Goal: Task Accomplishment & Management: Manage account settings

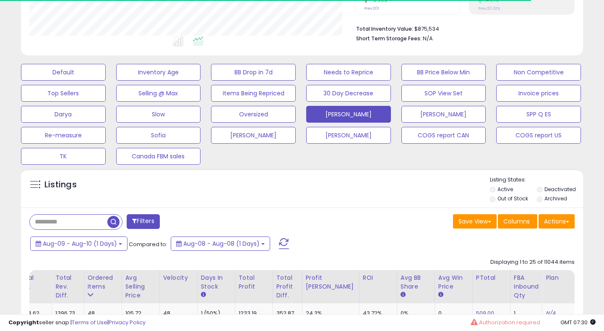
scroll to position [201, 0]
click at [282, 236] on button at bounding box center [284, 243] width 21 height 17
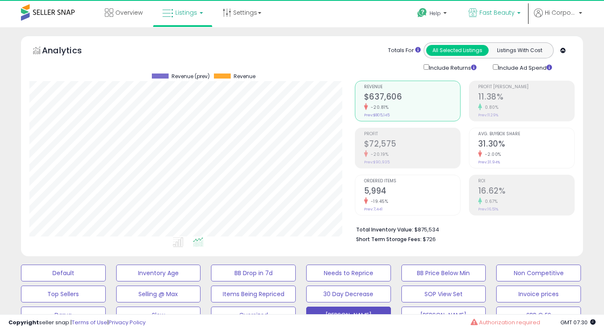
scroll to position [172, 325]
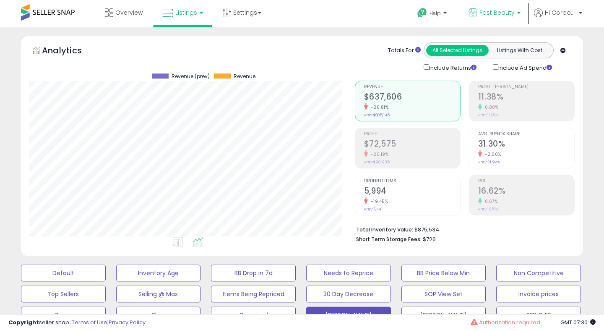
click at [481, 16] on p "Fast Beauty" at bounding box center [495, 13] width 52 height 10
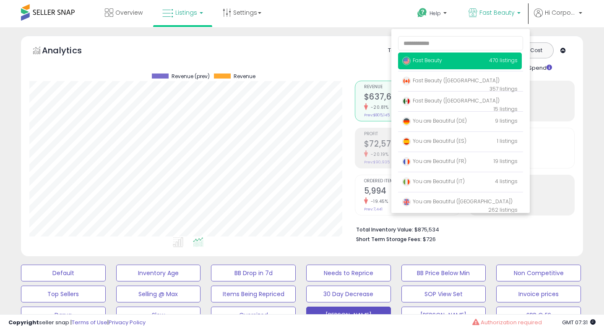
click at [350, 145] on div "Retrieving aggregations.. Revenue $637,606 -20.81% Prev: $805,145 Profit $72,575" at bounding box center [465, 159] width 233 height 175
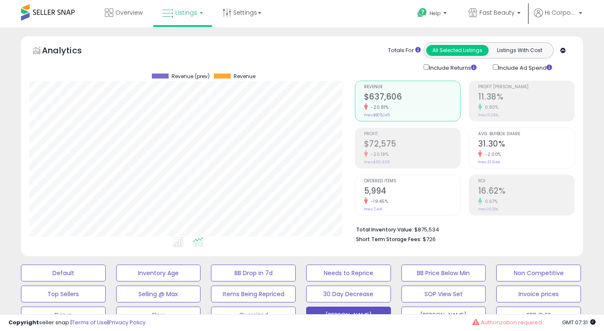
click at [542, 195] on h2 "16.62%" at bounding box center [527, 191] width 96 height 11
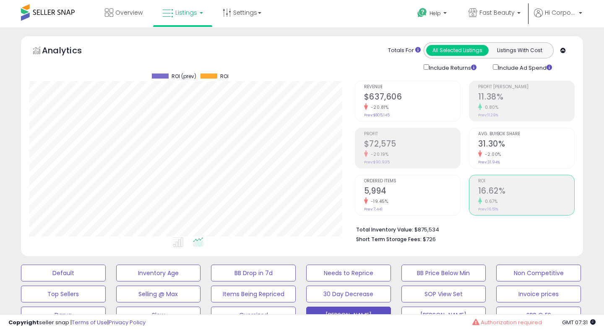
click at [427, 145] on h2 "$72,575" at bounding box center [412, 144] width 96 height 11
click at [490, 10] on span "Fast Beauty" at bounding box center [497, 12] width 35 height 8
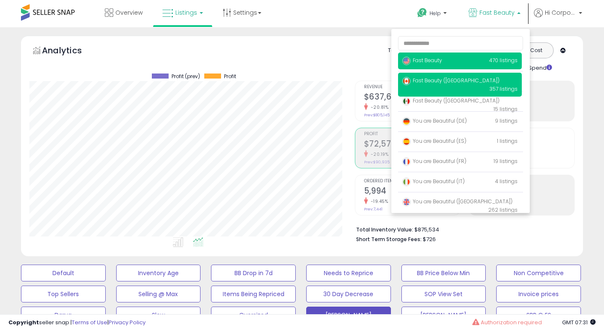
click at [425, 85] on p "Fast Beauty (Canada) 357 listings" at bounding box center [460, 85] width 124 height 24
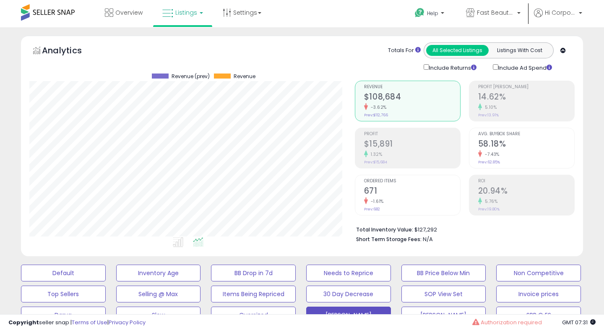
scroll to position [172, 325]
click at [393, 89] on div "Revenue $108,684 -3.62% Prev: $112,766" at bounding box center [412, 100] width 96 height 38
click at [376, 179] on span "Ordered Items" at bounding box center [412, 181] width 96 height 5
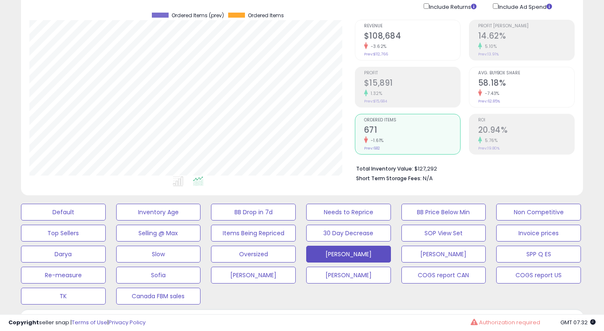
scroll to position [57, 0]
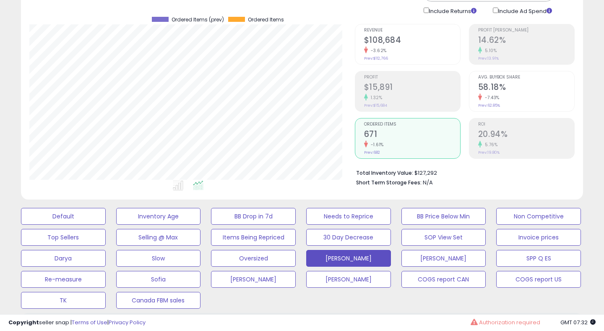
click at [403, 82] on h2 "$15,891" at bounding box center [412, 87] width 96 height 11
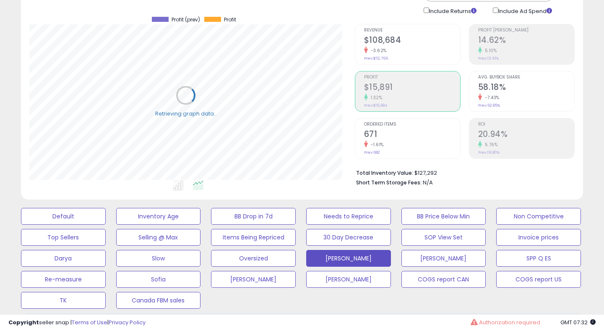
scroll to position [172, 325]
click at [515, 132] on h2 "20.94%" at bounding box center [527, 134] width 96 height 11
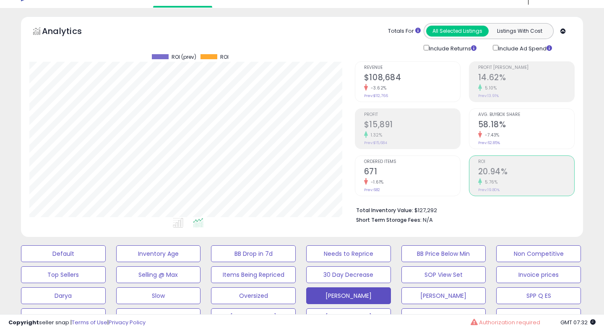
scroll to position [0, 0]
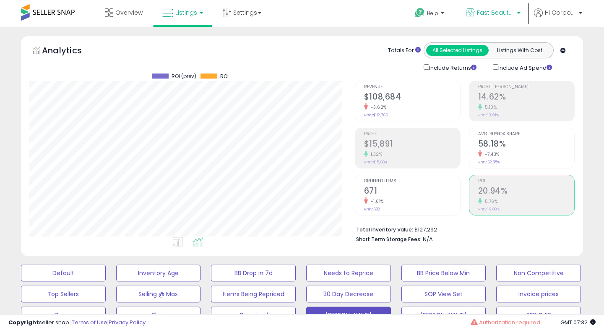
click at [486, 9] on span "Fast Beauty ([GEOGRAPHIC_DATA])" at bounding box center [496, 12] width 38 height 8
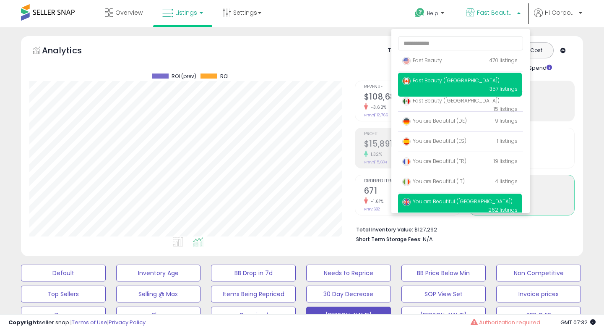
click at [464, 198] on span "You are Beautiful ([GEOGRAPHIC_DATA])" at bounding box center [458, 201] width 110 height 7
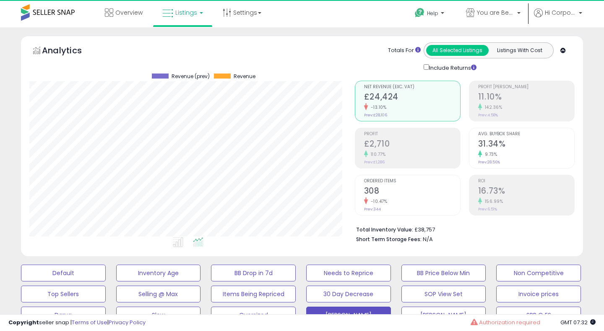
scroll to position [172, 325]
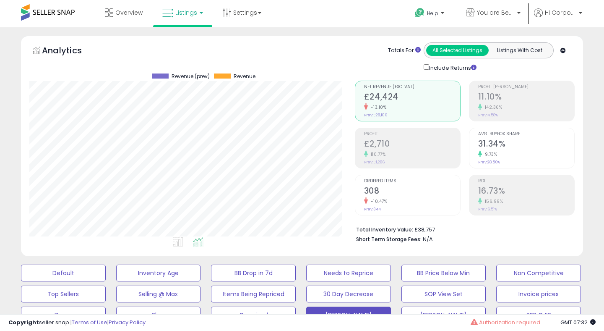
click at [389, 180] on span "Ordered Items" at bounding box center [412, 181] width 96 height 5
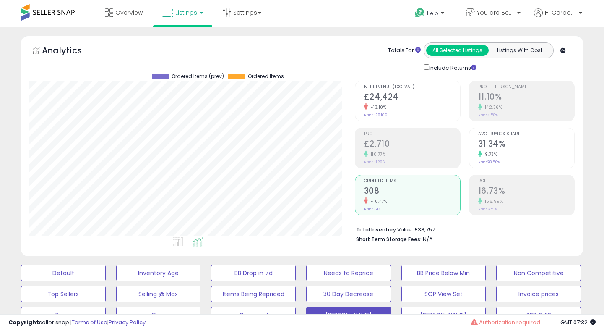
click at [421, 139] on h2 "£2,710" at bounding box center [412, 144] width 96 height 11
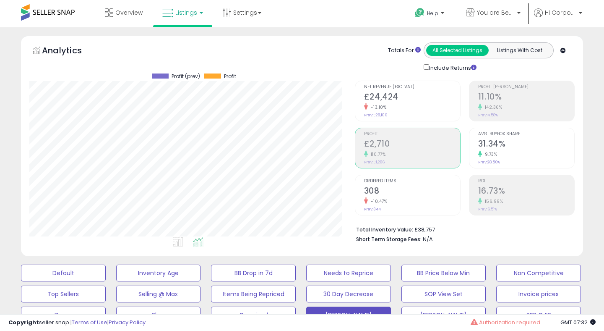
click at [514, 187] on h2 "16.73%" at bounding box center [527, 191] width 96 height 11
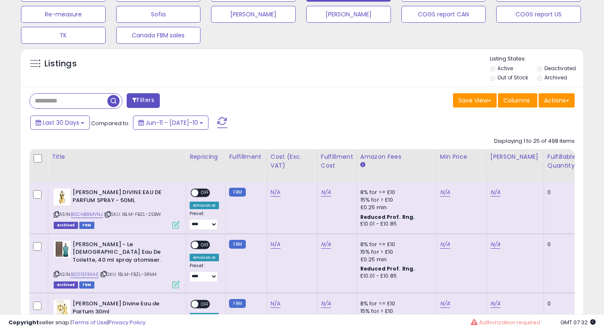
scroll to position [388, 0]
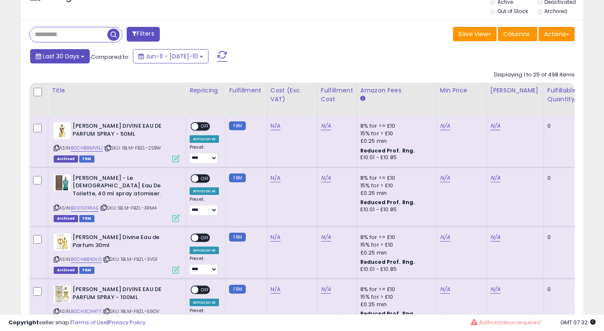
click at [52, 53] on span "Last 30 Days" at bounding box center [61, 56] width 37 height 8
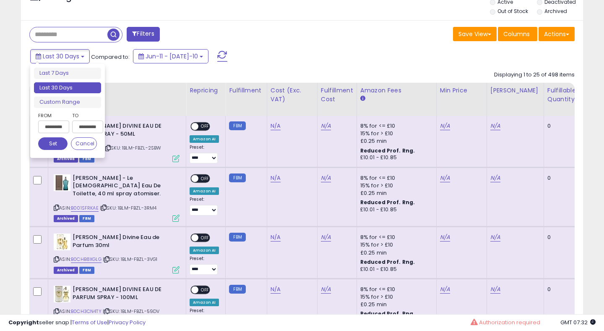
click at [57, 125] on input "**********" at bounding box center [53, 126] width 31 height 13
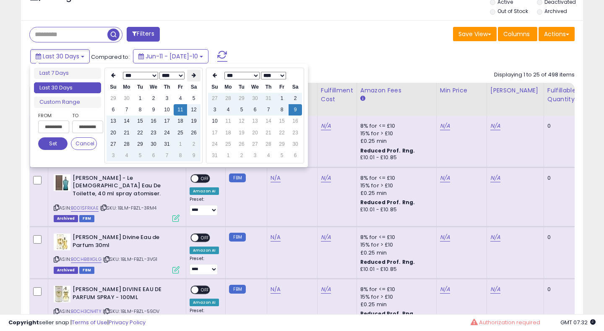
click at [195, 75] on icon at bounding box center [194, 75] width 4 height 5
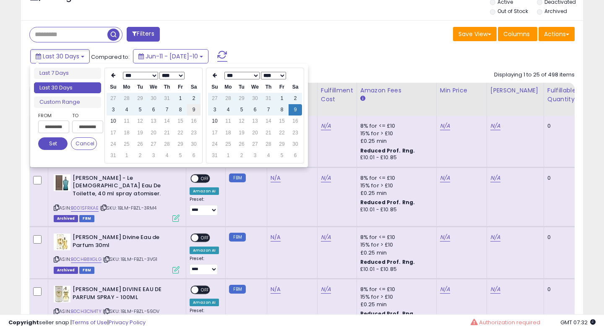
click at [196, 108] on td "9" at bounding box center [193, 109] width 13 height 11
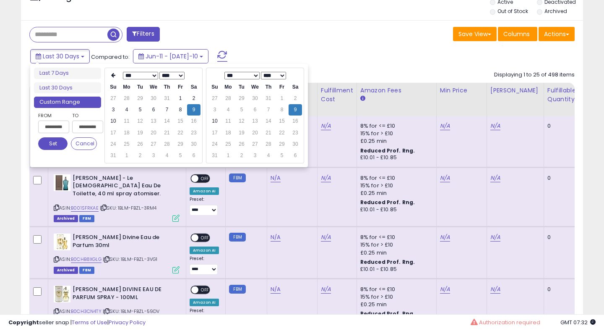
type input "**********"
click at [57, 146] on button "Set" at bounding box center [52, 143] width 29 height 13
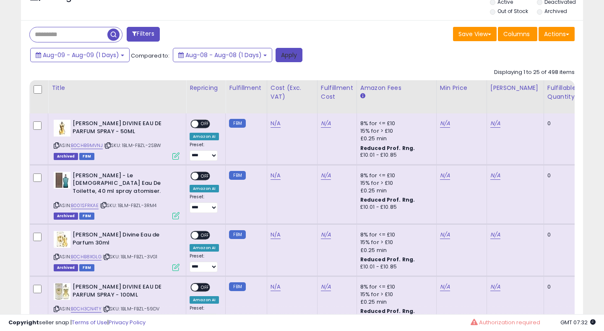
click at [290, 55] on button "Apply" at bounding box center [289, 55] width 27 height 14
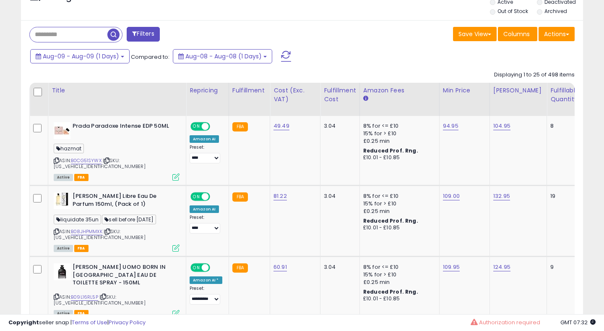
scroll to position [0, 0]
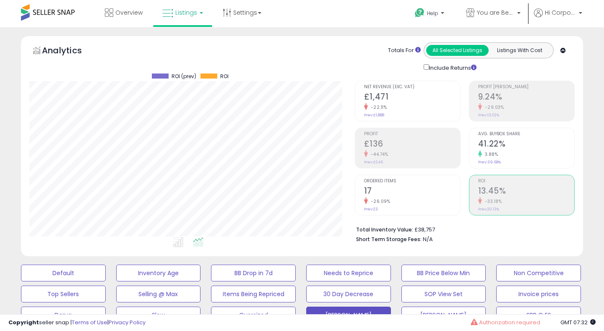
click at [451, 79] on div "Retrieving aggregations.. Net Revenue (Exc. VAT) £1,471 -22.11% Prev: £1,888 Pr…" at bounding box center [465, 159] width 233 height 175
click at [388, 188] on h2 "17" at bounding box center [412, 191] width 96 height 11
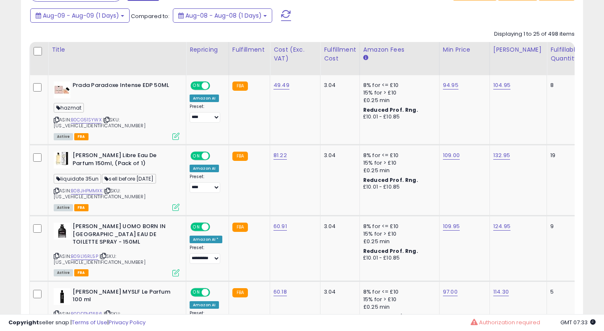
click at [382, 65] on th "Amazon Fees" at bounding box center [400, 58] width 80 height 33
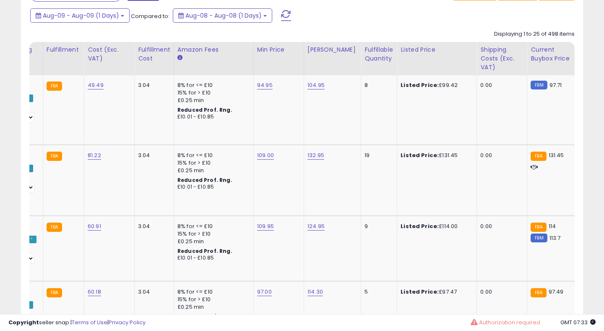
click at [382, 65] on th "Fulfillable Quantity" at bounding box center [379, 58] width 36 height 33
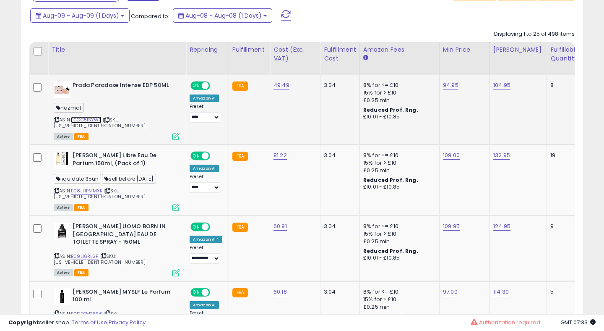
click at [89, 118] on link "B0CG51SYWX" at bounding box center [86, 119] width 31 height 7
click at [447, 86] on link "94.95" at bounding box center [451, 85] width 16 height 8
click at [401, 66] on input "*****" at bounding box center [427, 65] width 75 height 14
type input "*****"
click at [499, 60] on button "button" at bounding box center [491, 64] width 14 height 13
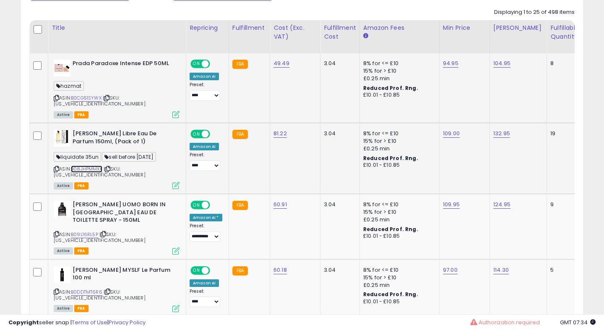
click at [93, 165] on link "B08JHPMMXK" at bounding box center [86, 168] width 31 height 7
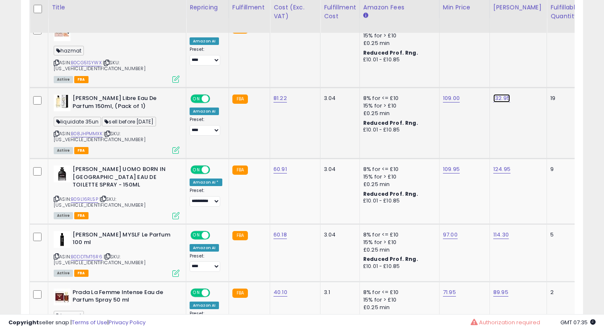
click at [494, 32] on link "132.95" at bounding box center [502, 28] width 17 height 8
click at [454, 120] on td "109.00" at bounding box center [464, 122] width 50 height 71
click at [545, 71] on icon "button" at bounding box center [542, 70] width 5 height 5
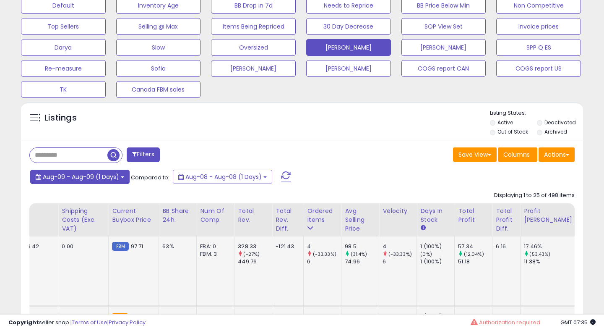
click at [94, 174] on span "Aug-09 - Aug-09 (1 Days)" at bounding box center [81, 177] width 76 height 8
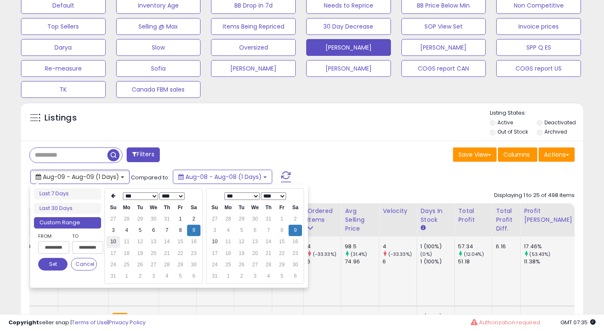
type input "**********"
click at [112, 240] on td "10" at bounding box center [113, 241] width 13 height 11
type input "**********"
click at [60, 265] on button "Set" at bounding box center [52, 264] width 29 height 13
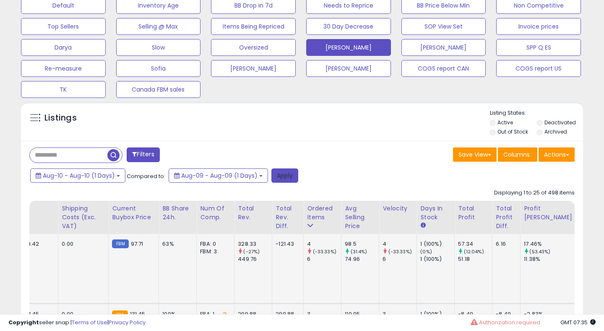
click at [286, 174] on button "Apply" at bounding box center [285, 175] width 27 height 14
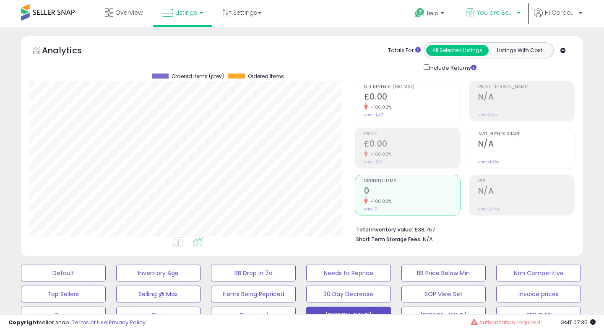
click at [487, 15] on span "You are Beautiful ([GEOGRAPHIC_DATA])" at bounding box center [496, 12] width 38 height 8
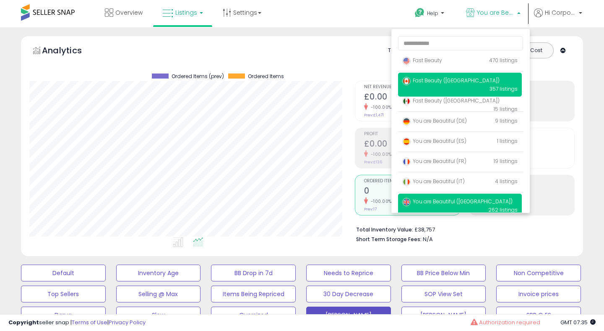
click at [435, 86] on p "Fast Beauty (Canada) 357 listings" at bounding box center [460, 85] width 124 height 24
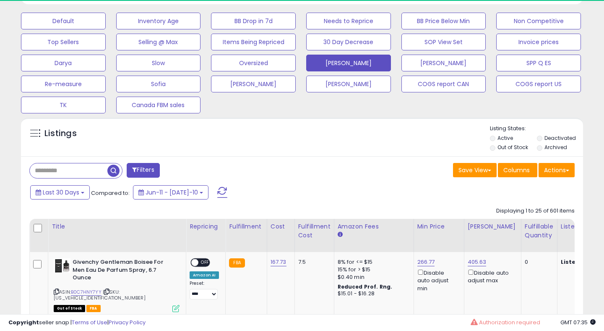
scroll to position [172, 325]
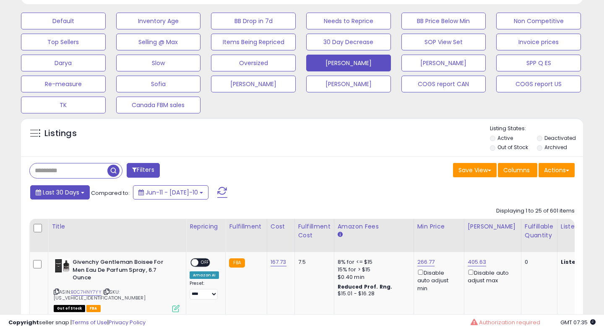
click at [52, 195] on span "Last 30 Days" at bounding box center [61, 192] width 37 height 8
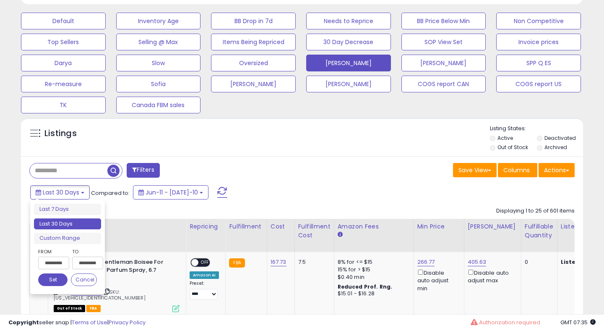
click at [57, 262] on input "**********" at bounding box center [53, 262] width 31 height 13
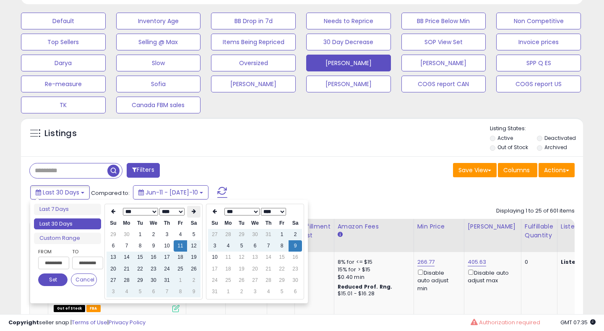
click at [195, 207] on th at bounding box center [193, 212] width 13 height 12
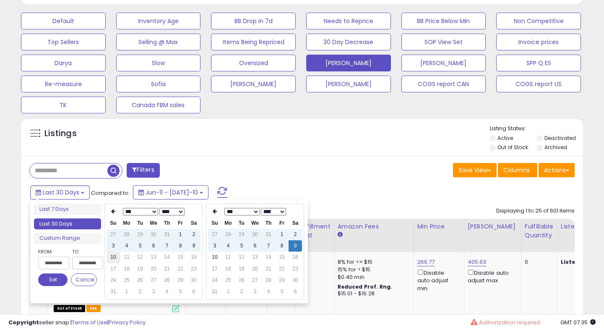
type input "**********"
click at [110, 257] on td "10" at bounding box center [113, 256] width 13 height 11
type input "**********"
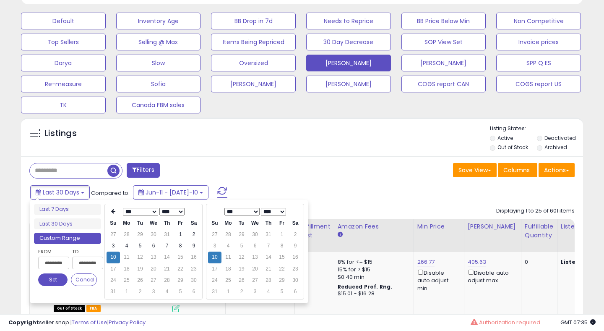
click at [55, 280] on button "Set" at bounding box center [52, 279] width 29 height 13
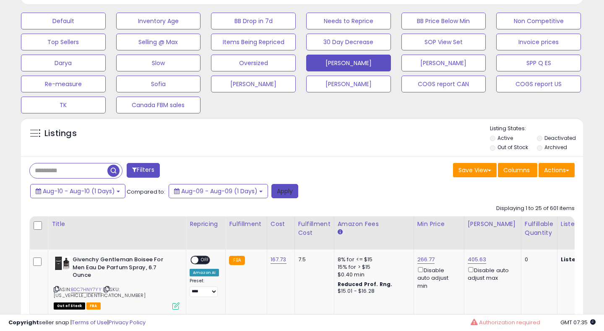
click at [290, 194] on button "Apply" at bounding box center [285, 191] width 27 height 14
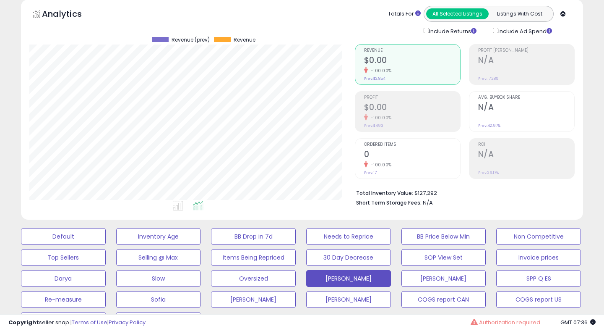
scroll to position [0, 0]
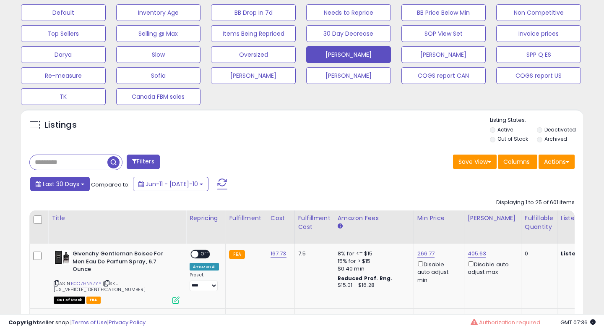
scroll to position [172, 325]
click at [75, 183] on span "Last 30 Days" at bounding box center [61, 184] width 37 height 8
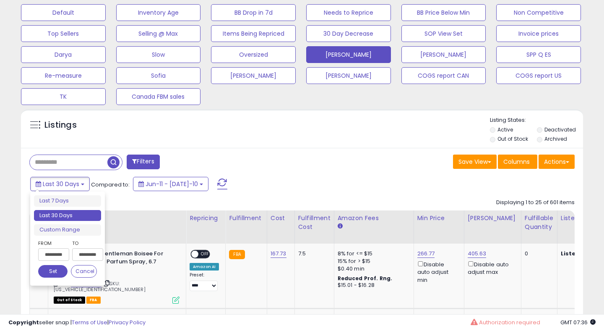
click at [57, 256] on input "**********" at bounding box center [53, 254] width 31 height 13
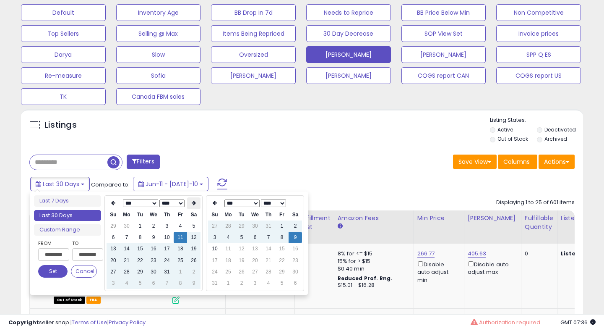
click at [194, 201] on icon at bounding box center [194, 202] width 4 height 5
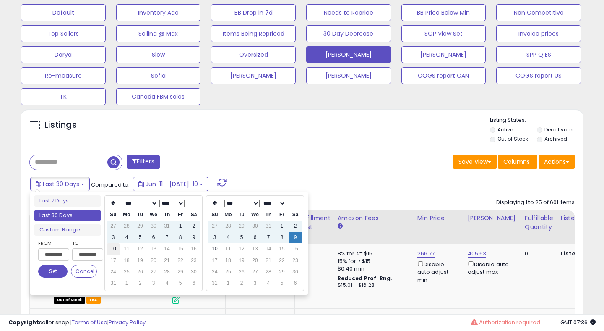
type input "**********"
click at [114, 248] on td "10" at bounding box center [113, 248] width 13 height 11
type input "**********"
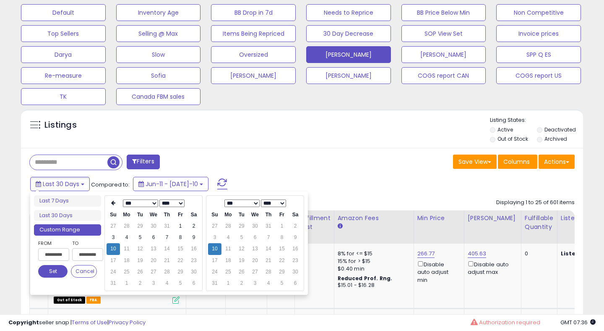
click at [52, 271] on button "Set" at bounding box center [52, 271] width 29 height 13
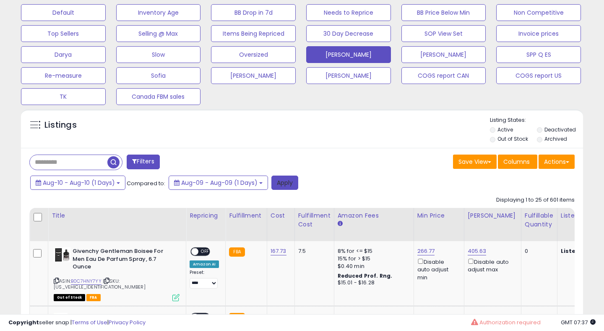
click at [294, 176] on button "Apply" at bounding box center [285, 182] width 27 height 14
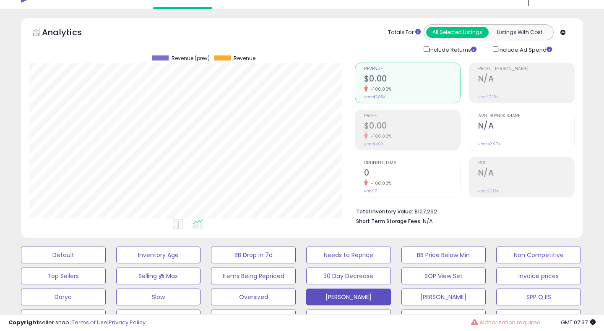
scroll to position [0, 0]
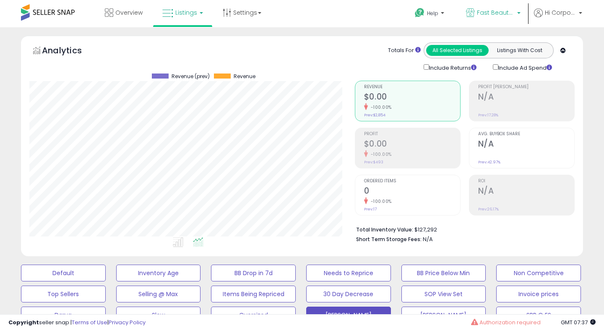
click at [489, 7] on link "Fast Beauty ([GEOGRAPHIC_DATA])" at bounding box center [493, 13] width 67 height 27
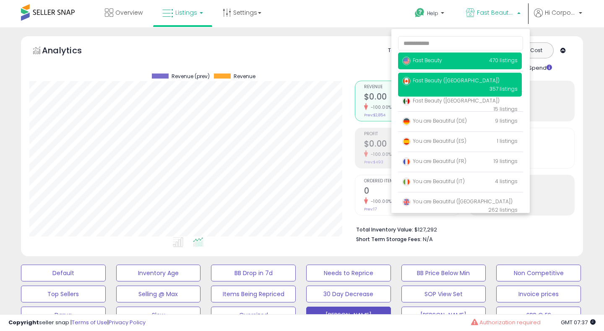
click at [436, 65] on p "Fast Beauty 470 listings" at bounding box center [460, 60] width 124 height 17
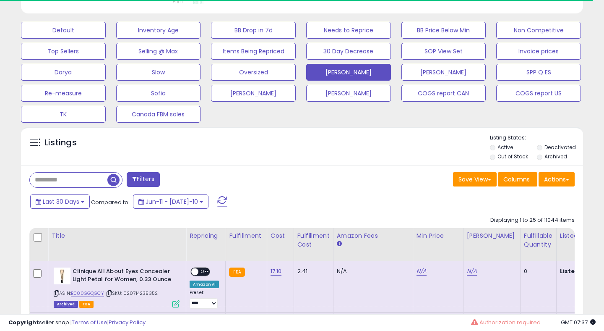
scroll to position [250, 0]
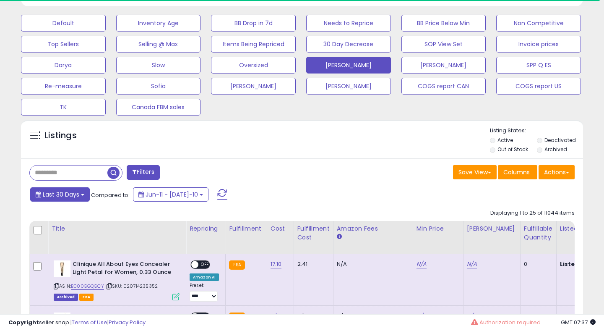
click at [68, 194] on span "Last 30 Days" at bounding box center [61, 194] width 37 height 8
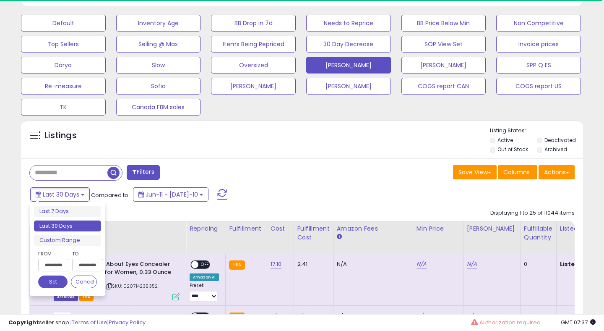
click at [60, 264] on input "**********" at bounding box center [53, 265] width 31 height 13
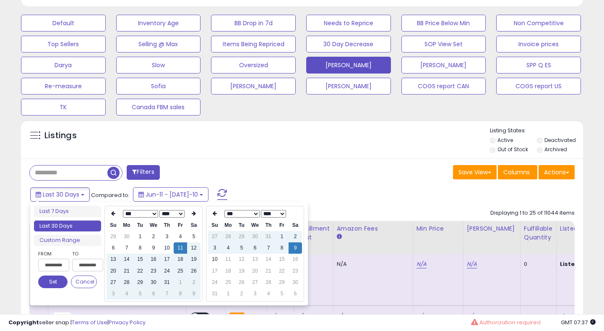
scroll to position [172, 325]
click at [194, 207] on div "*** *** *** *** *** *** *** *** **** **** **** **** **** **** **** **** **** **…" at bounding box center [154, 254] width 98 height 96
click at [195, 216] on icon at bounding box center [194, 213] width 4 height 5
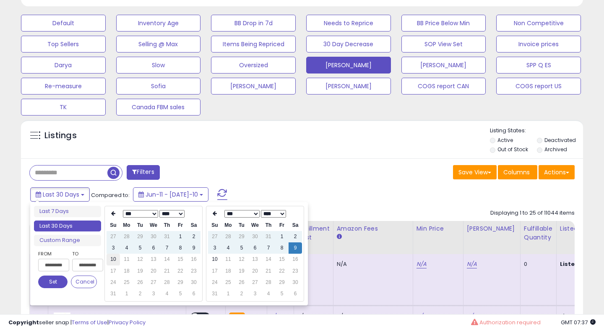
type input "**********"
click at [113, 259] on td "10" at bounding box center [113, 259] width 13 height 11
type input "**********"
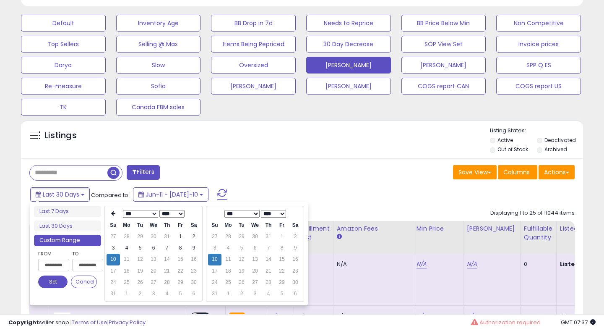
click at [43, 284] on button "Set" at bounding box center [52, 281] width 29 height 13
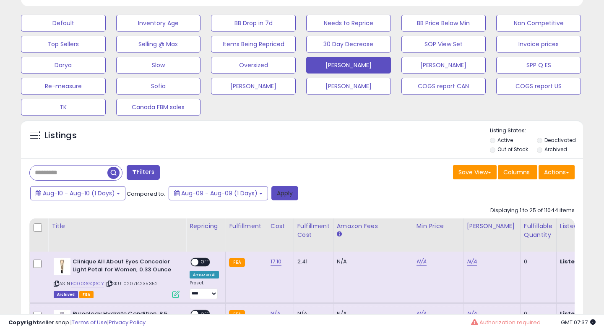
click at [293, 193] on button "Apply" at bounding box center [285, 193] width 27 height 14
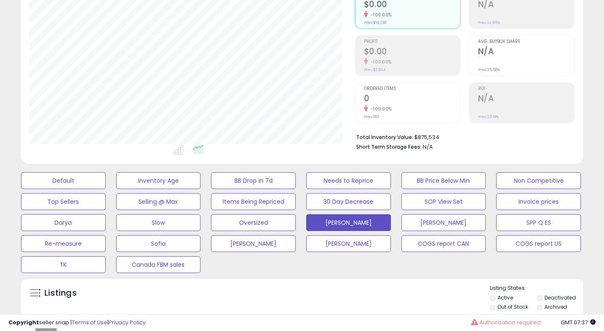
scroll to position [0, 0]
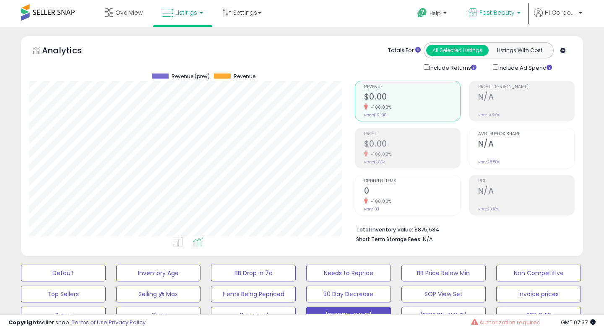
click at [491, 11] on span "Fast Beauty" at bounding box center [497, 12] width 35 height 8
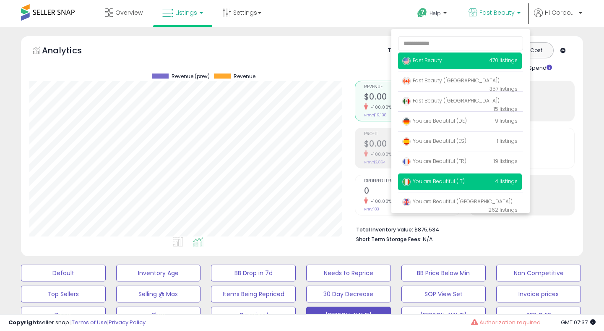
click at [443, 178] on span "You are Beautiful (IT)" at bounding box center [434, 181] width 63 height 7
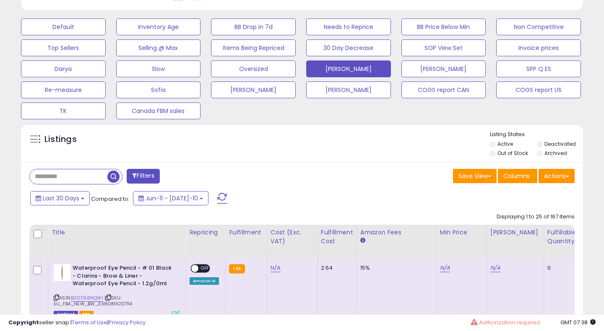
scroll to position [256, 0]
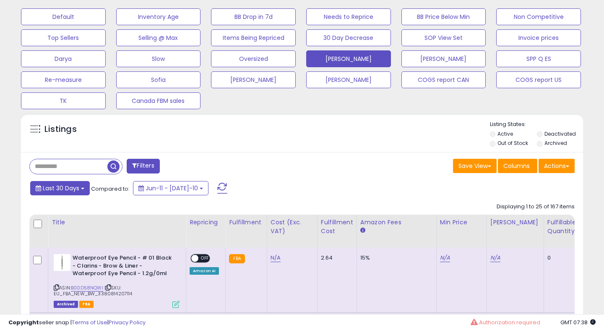
click at [66, 189] on span "Last 30 Days" at bounding box center [61, 188] width 37 height 8
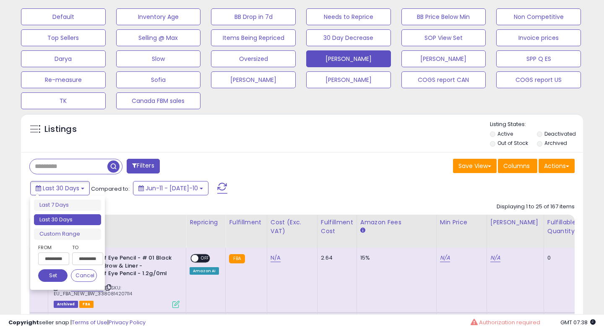
click at [50, 258] on input "**********" at bounding box center [53, 258] width 31 height 13
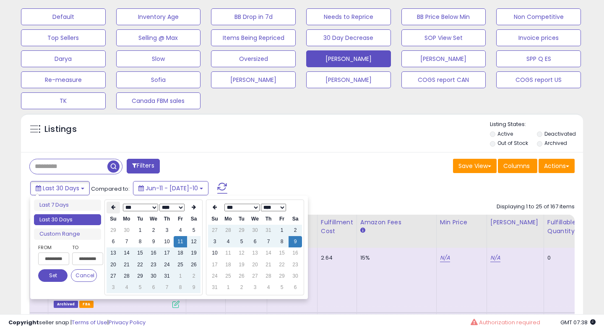
click at [112, 209] on icon at bounding box center [113, 206] width 4 height 5
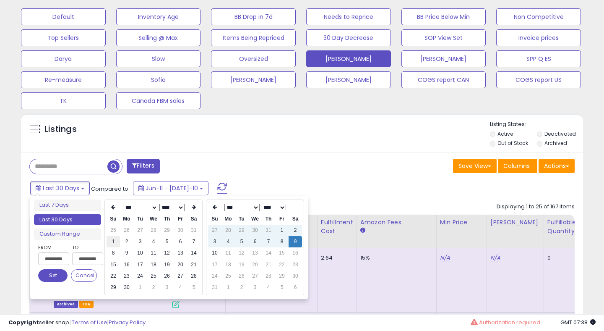
type input "**********"
click at [115, 241] on td "1" at bounding box center [113, 241] width 13 height 11
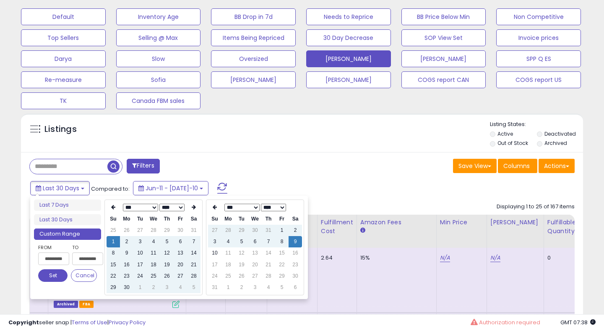
click at [50, 274] on button "Set" at bounding box center [52, 275] width 29 height 13
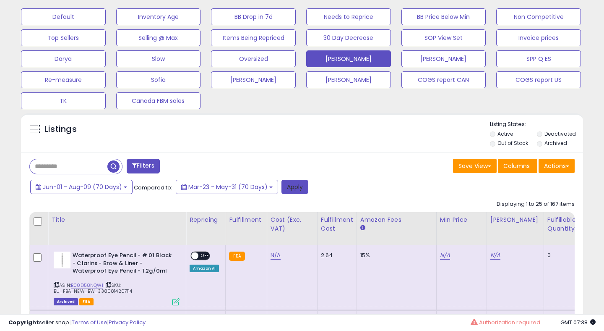
click at [305, 187] on button "Apply" at bounding box center [295, 187] width 27 height 14
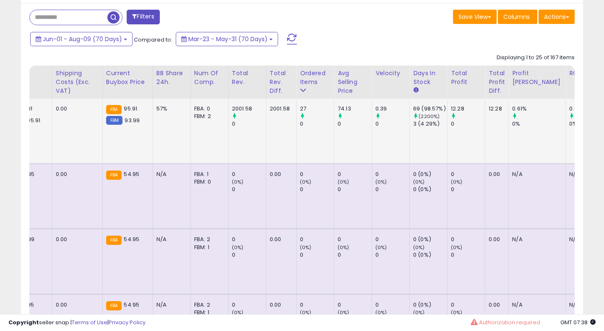
scroll to position [0, 0]
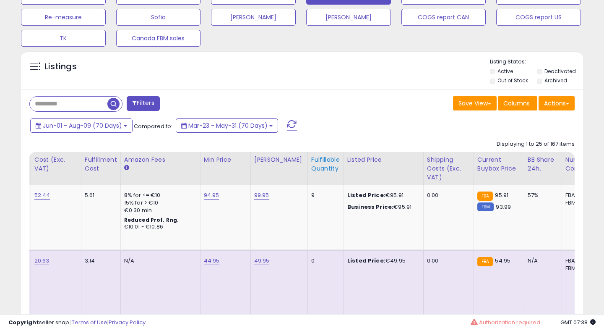
click at [312, 173] on div "Fulfillable Quantity" at bounding box center [325, 164] width 29 height 18
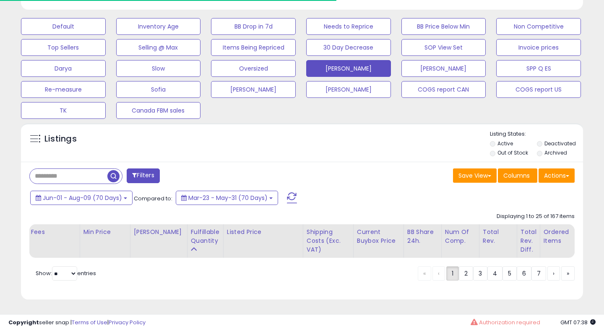
click at [166, 266] on div "Displaying 1 to 25 of 167 items Title Repricing" at bounding box center [97, 273] width 136 height 14
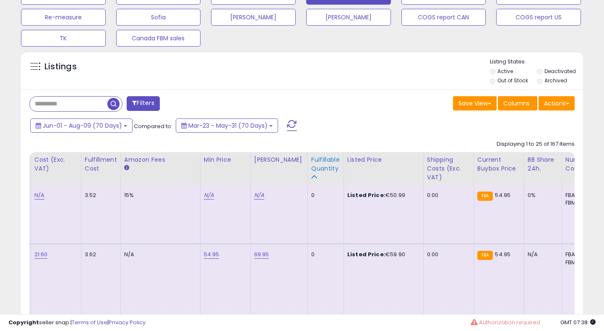
click at [316, 167] on div "Fulfillable Quantity" at bounding box center [325, 164] width 29 height 18
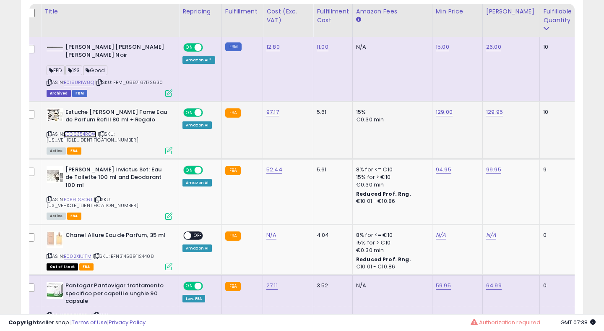
click at [80, 131] on link "B0C6354RQW" at bounding box center [80, 134] width 33 height 7
